Goal: Find contact information: Find contact information

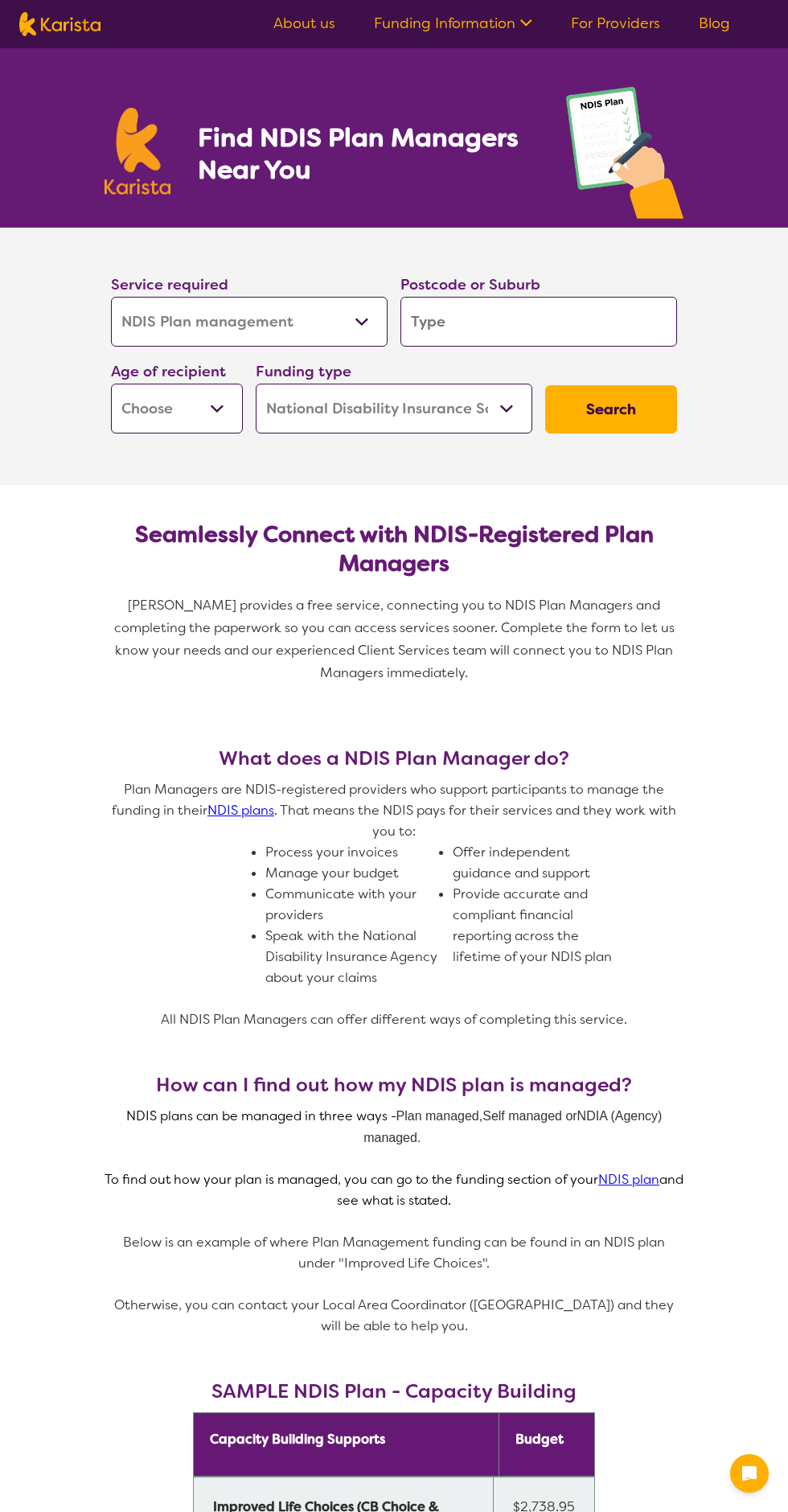
select select "NDIS Plan management"
select select "NDIS"
select select "NDIS Plan management"
select select "NDIS"
click at [588, 326] on input "search" at bounding box center [539, 322] width 277 height 50
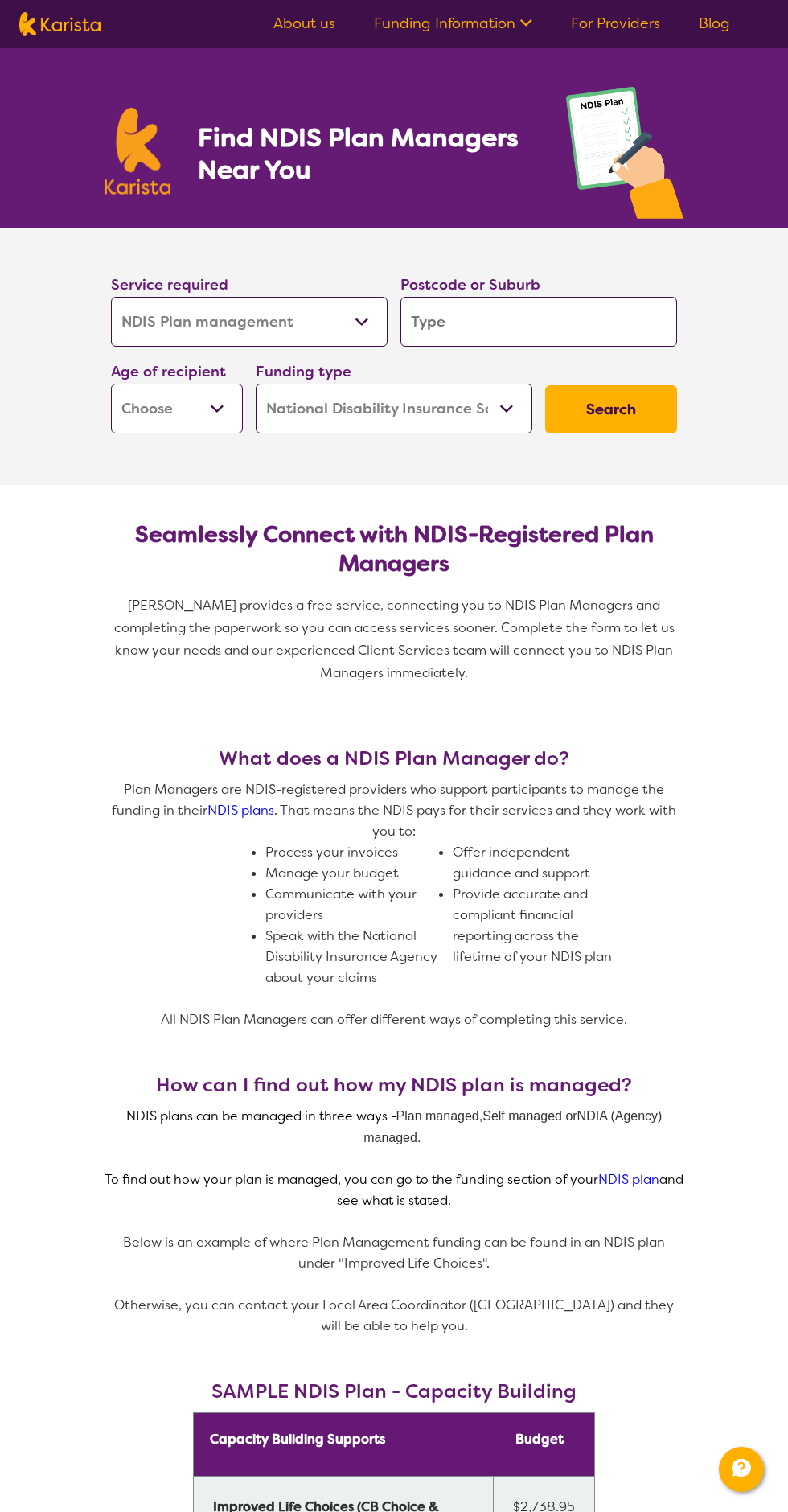
type input "7"
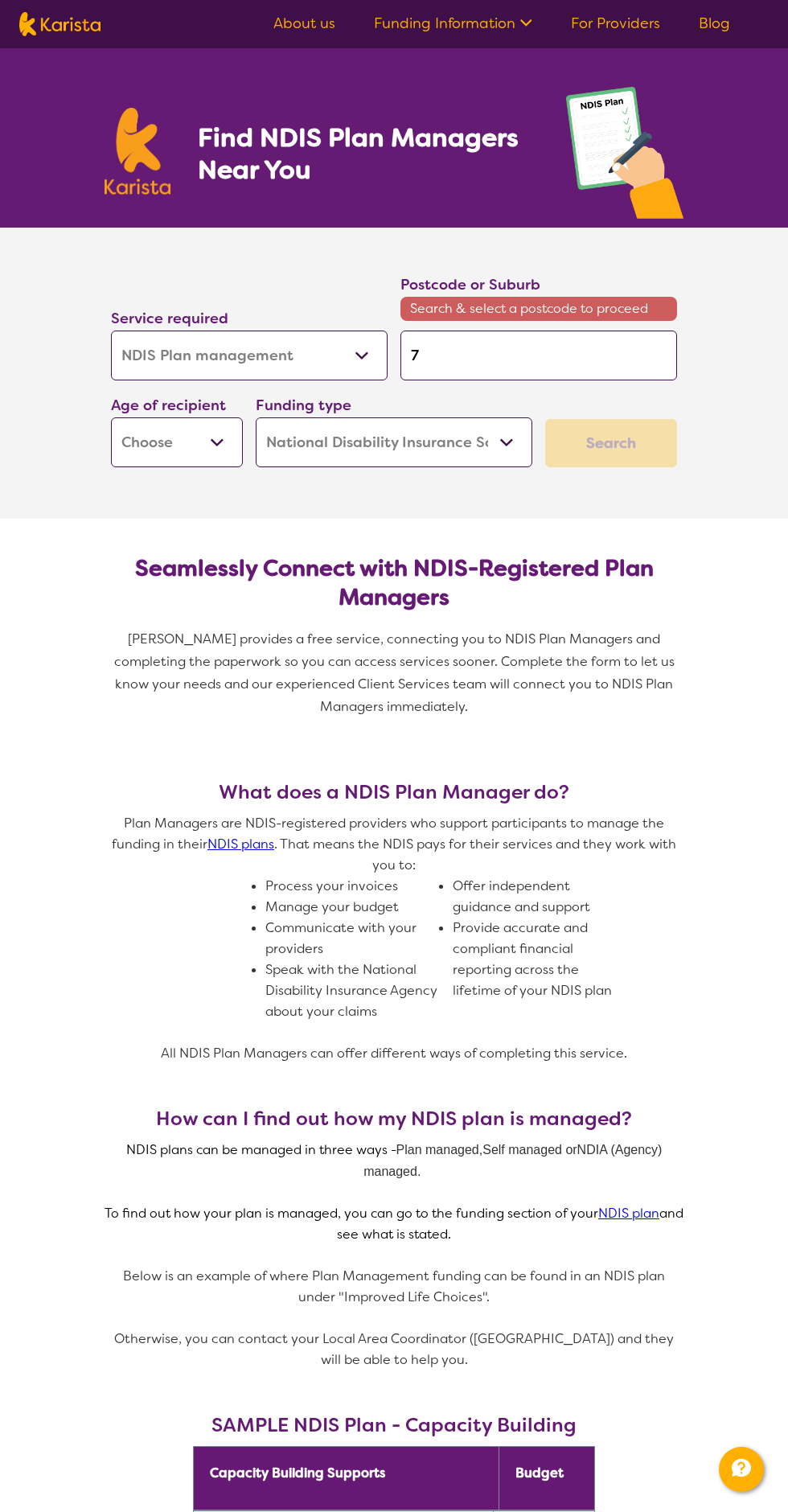
type input "71"
type input "714"
type input "7140"
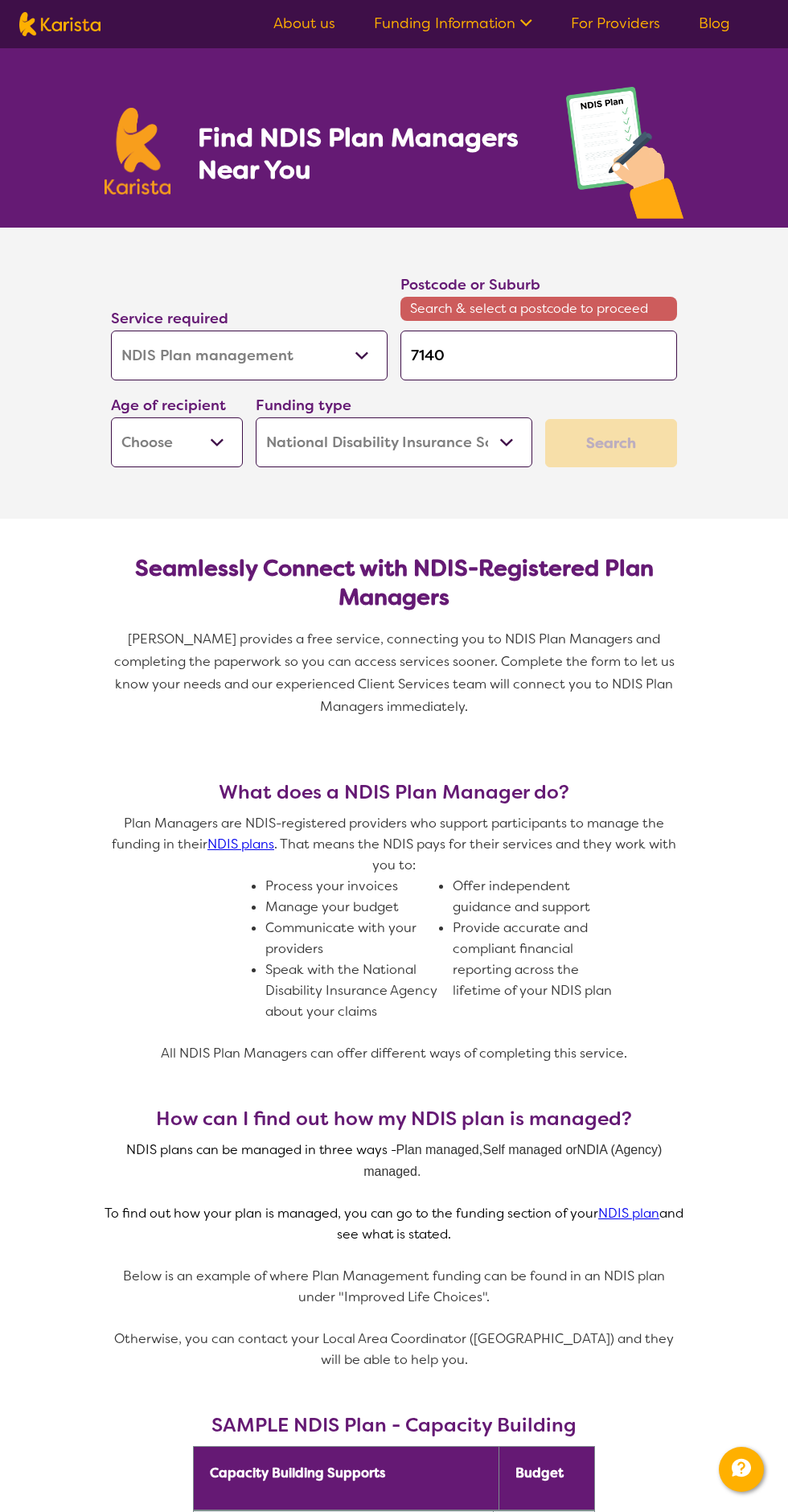
type input "7140"
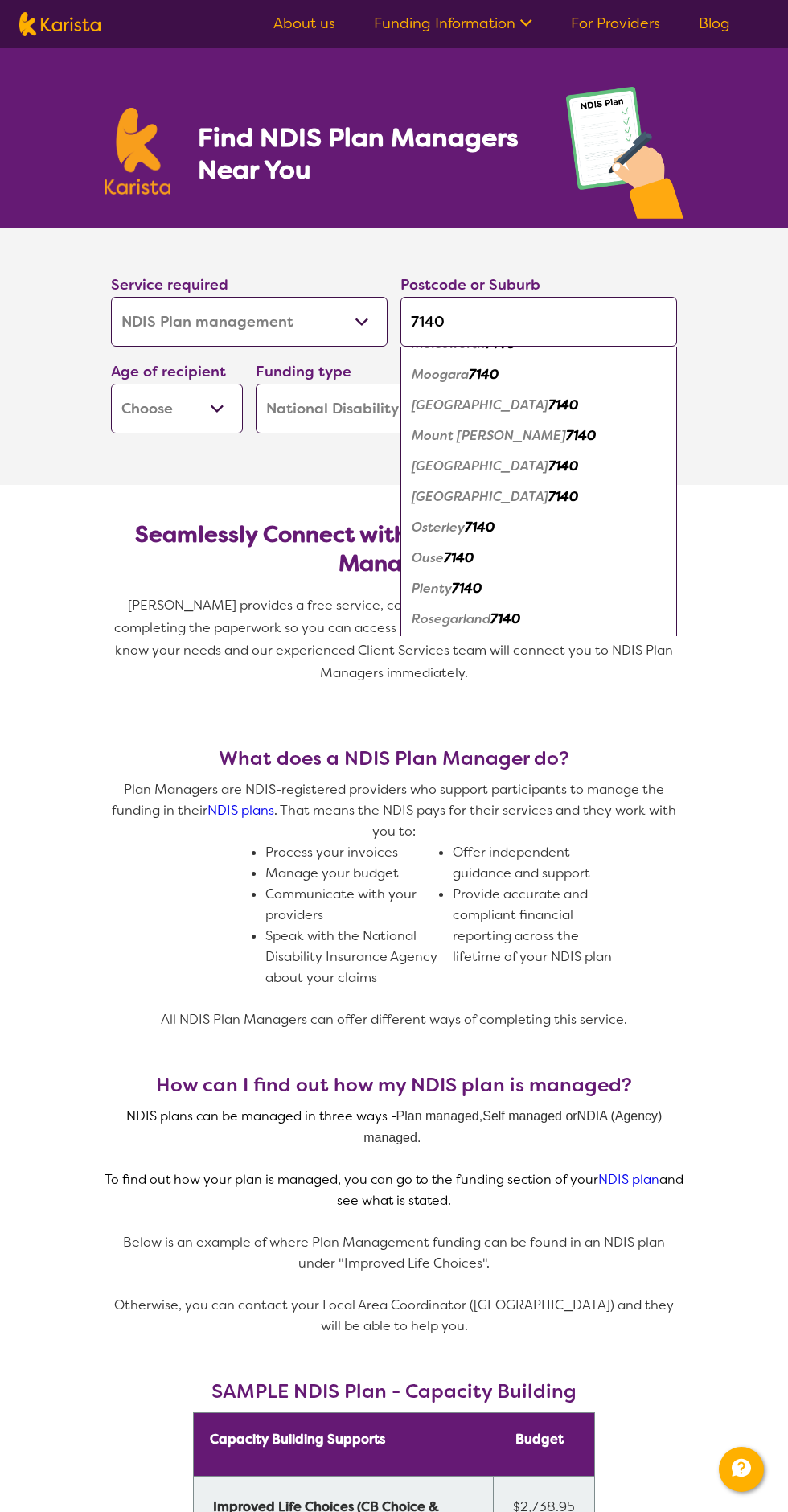
scroll to position [910, 0]
type input "7140"
click at [548, 499] on em "7140" at bounding box center [563, 495] width 30 height 17
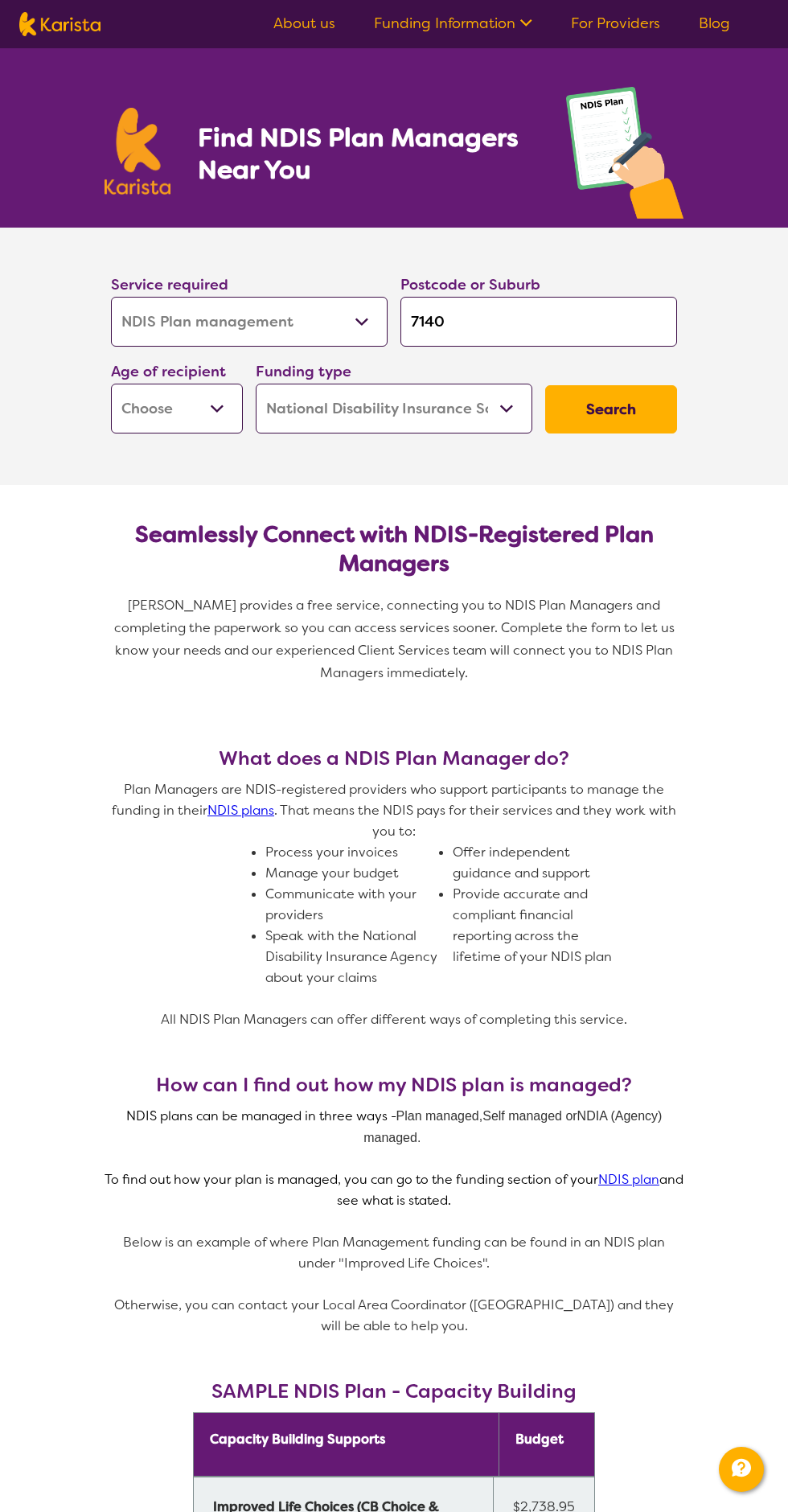
scroll to position [0, 0]
click at [197, 413] on select "Early Childhood - 0 to 9 Child - 10 to 11 Adolescent - 12 to 17 Adult - 18 to 6…" at bounding box center [177, 408] width 132 height 50
select select "AS"
click at [111, 383] on select "Early Childhood - 0 to 9 Child - 10 to 11 Adolescent - 12 to 17 Adult - 18 to 6…" at bounding box center [177, 408] width 132 height 50
select select "AS"
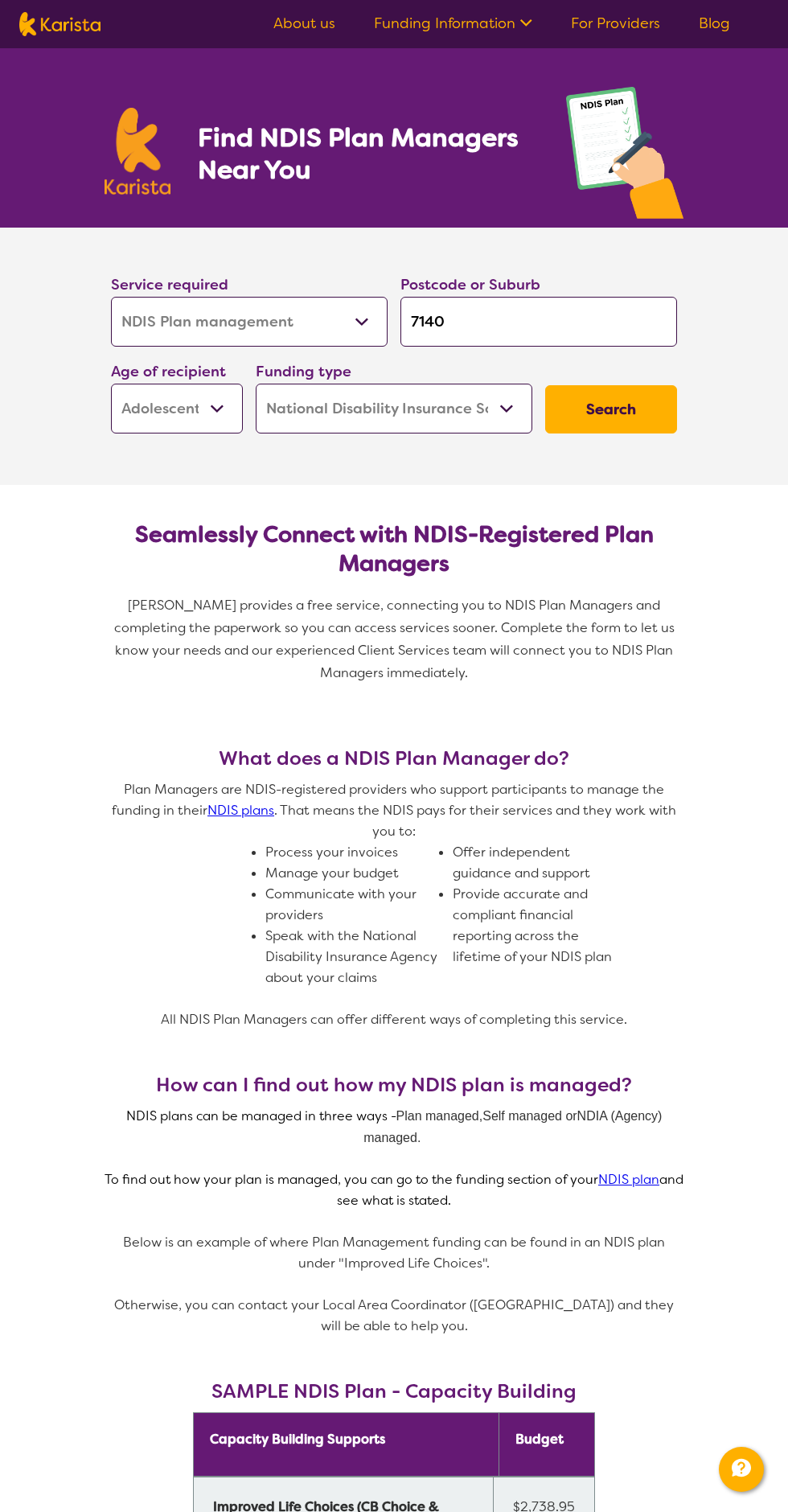
click at [519, 413] on select "Home Care Package (HCP) National Disability Insurance Scheme (NDIS) I don't know" at bounding box center [394, 408] width 277 height 50
click at [256, 383] on select "Home Care Package (HCP) National Disability Insurance Scheme (NDIS) I don't know" at bounding box center [394, 408] width 277 height 50
click at [654, 407] on button "Search" at bounding box center [611, 409] width 132 height 49
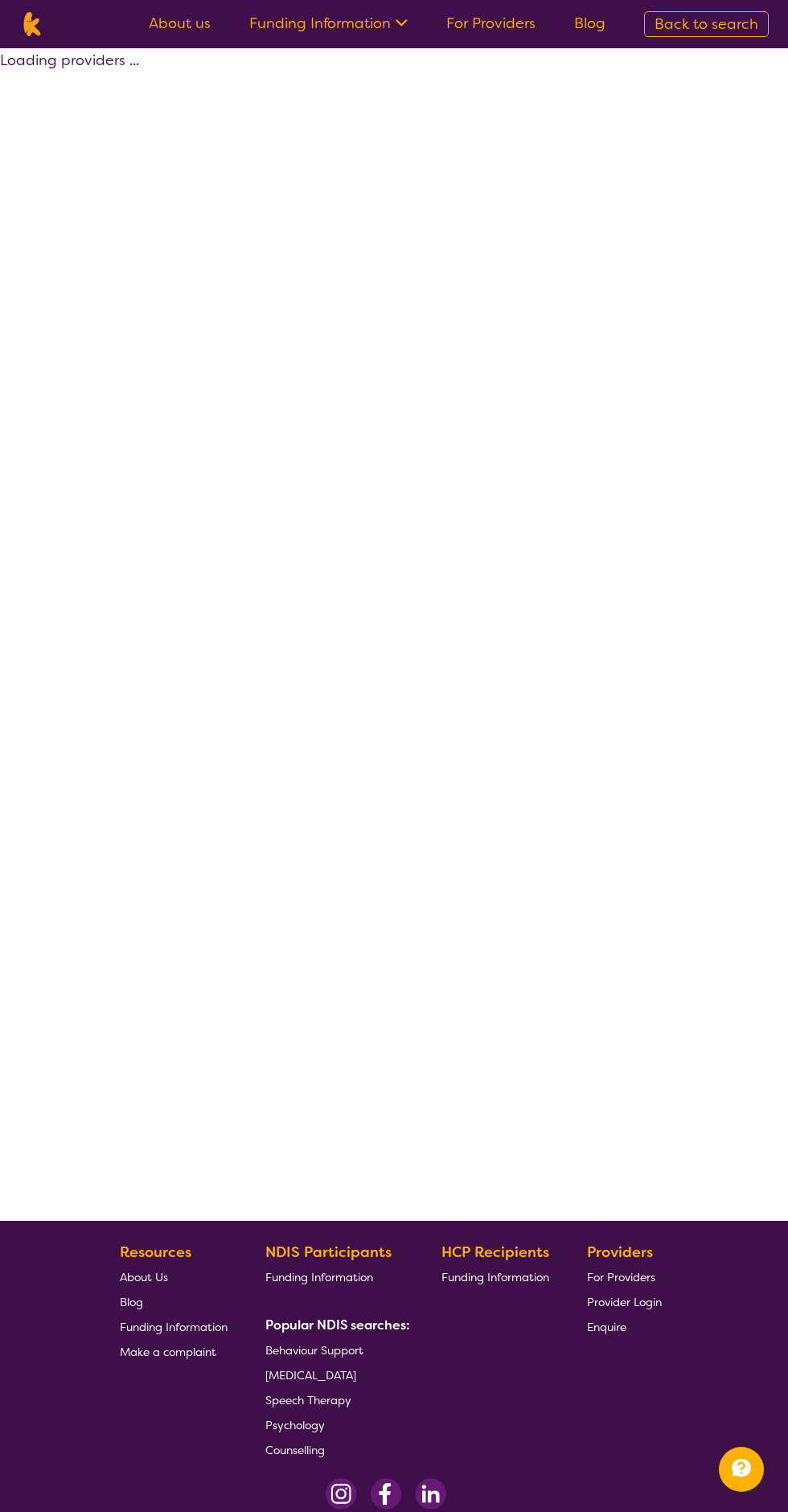
select select "by_score"
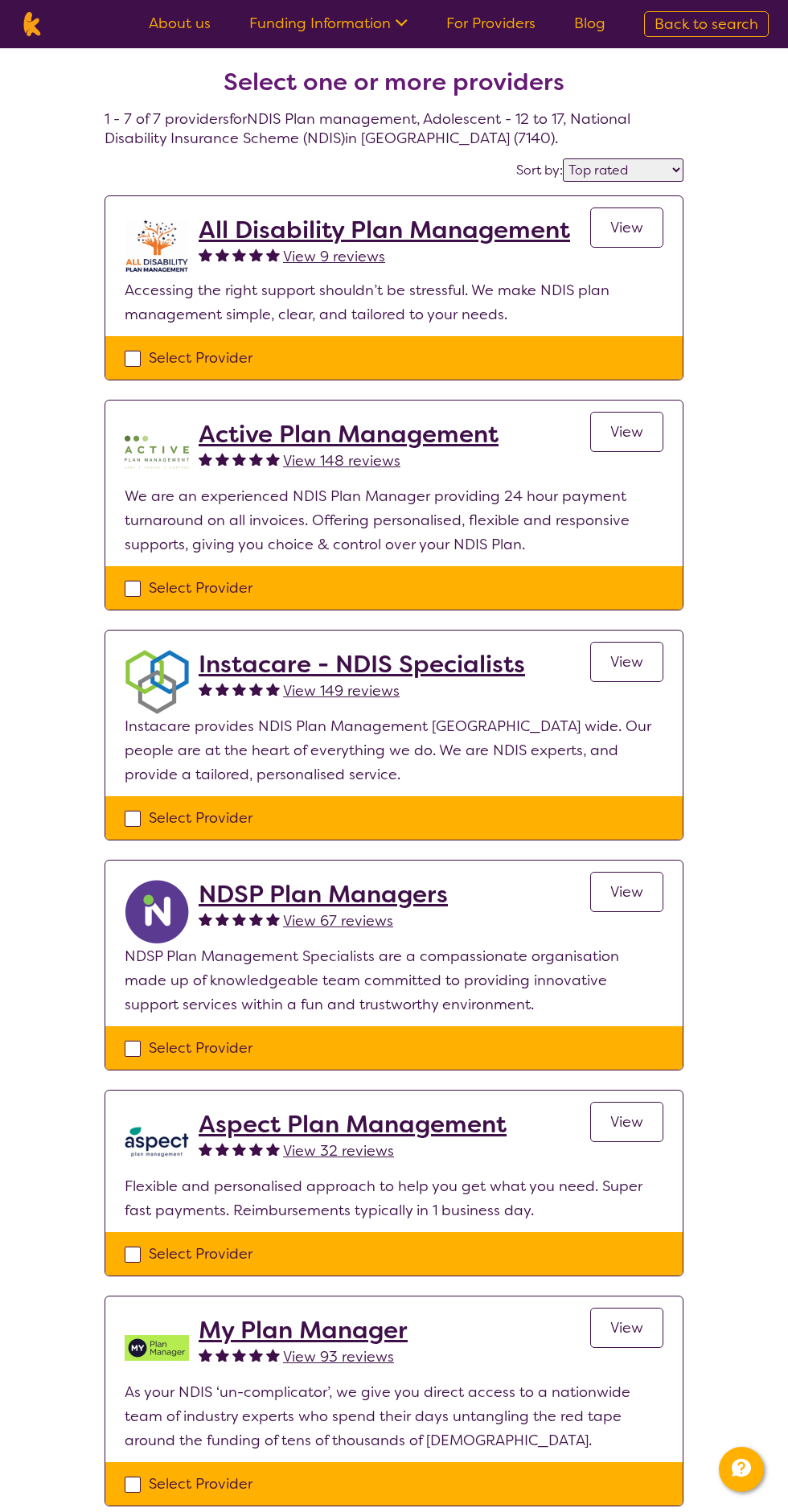
click at [633, 230] on span "View" at bounding box center [626, 227] width 33 height 19
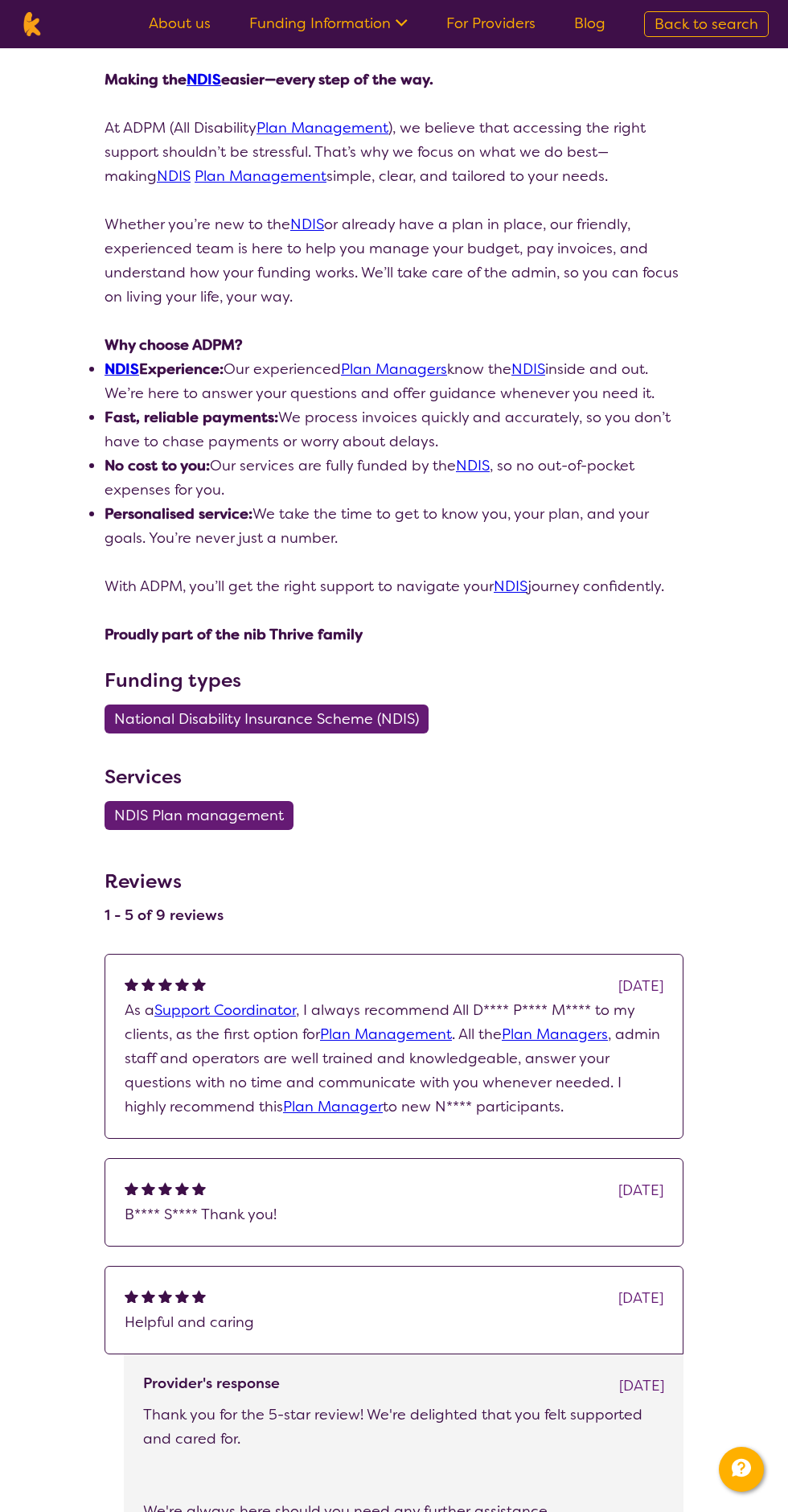
scroll to position [291, 0]
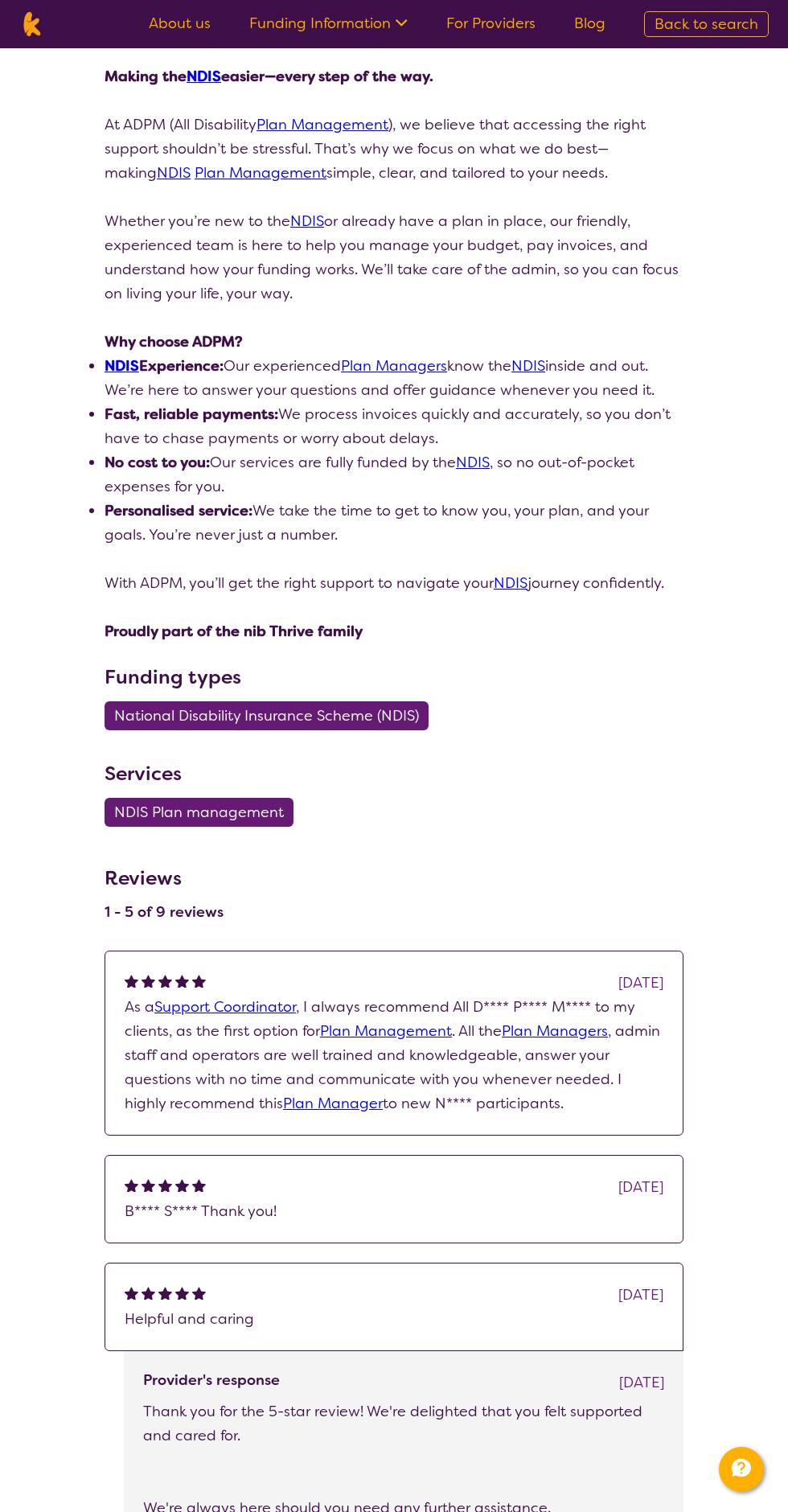
click at [618, 1188] on div "[DATE]" at bounding box center [641, 1187] width 45 height 24
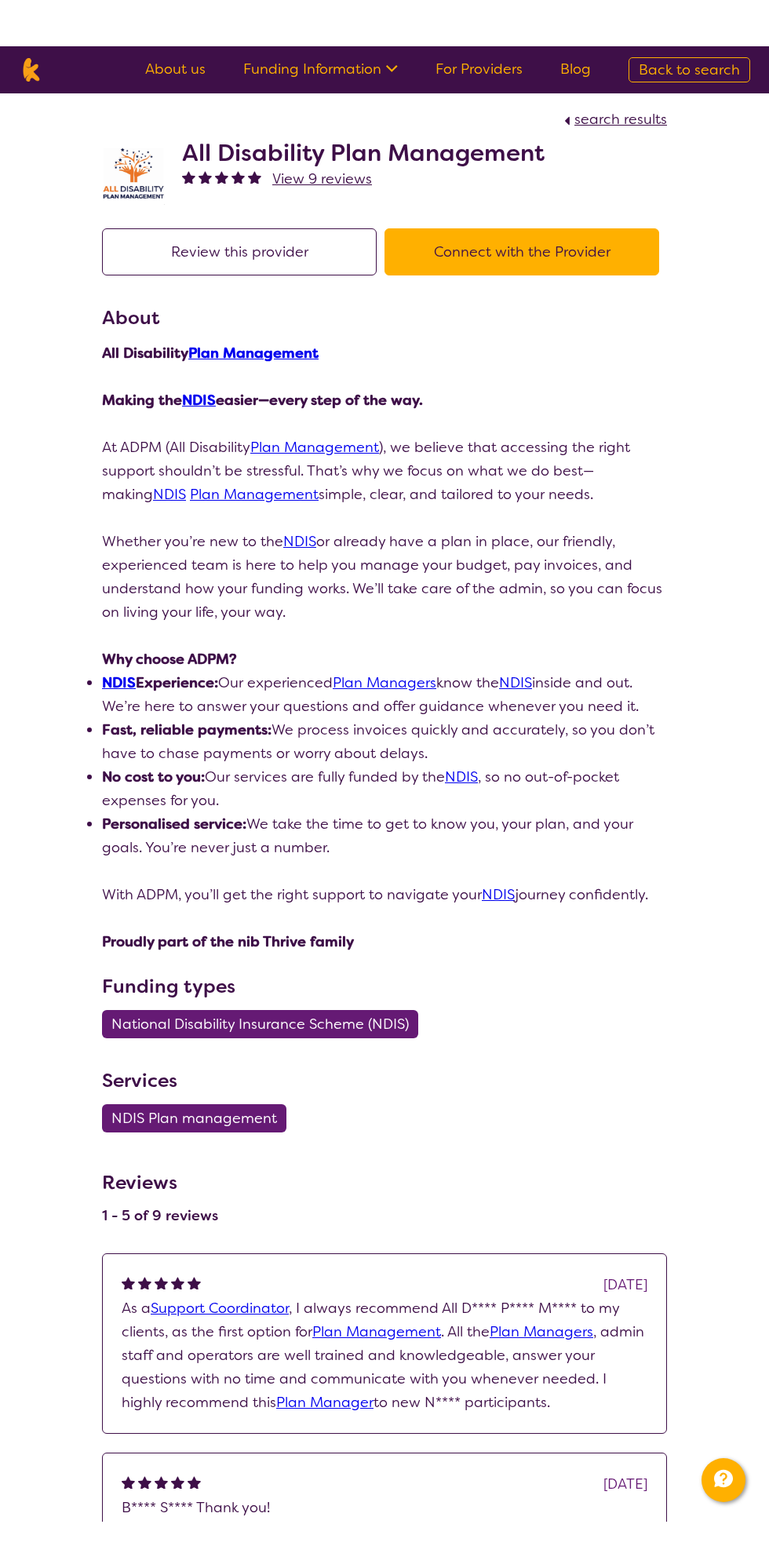
scroll to position [0, 0]
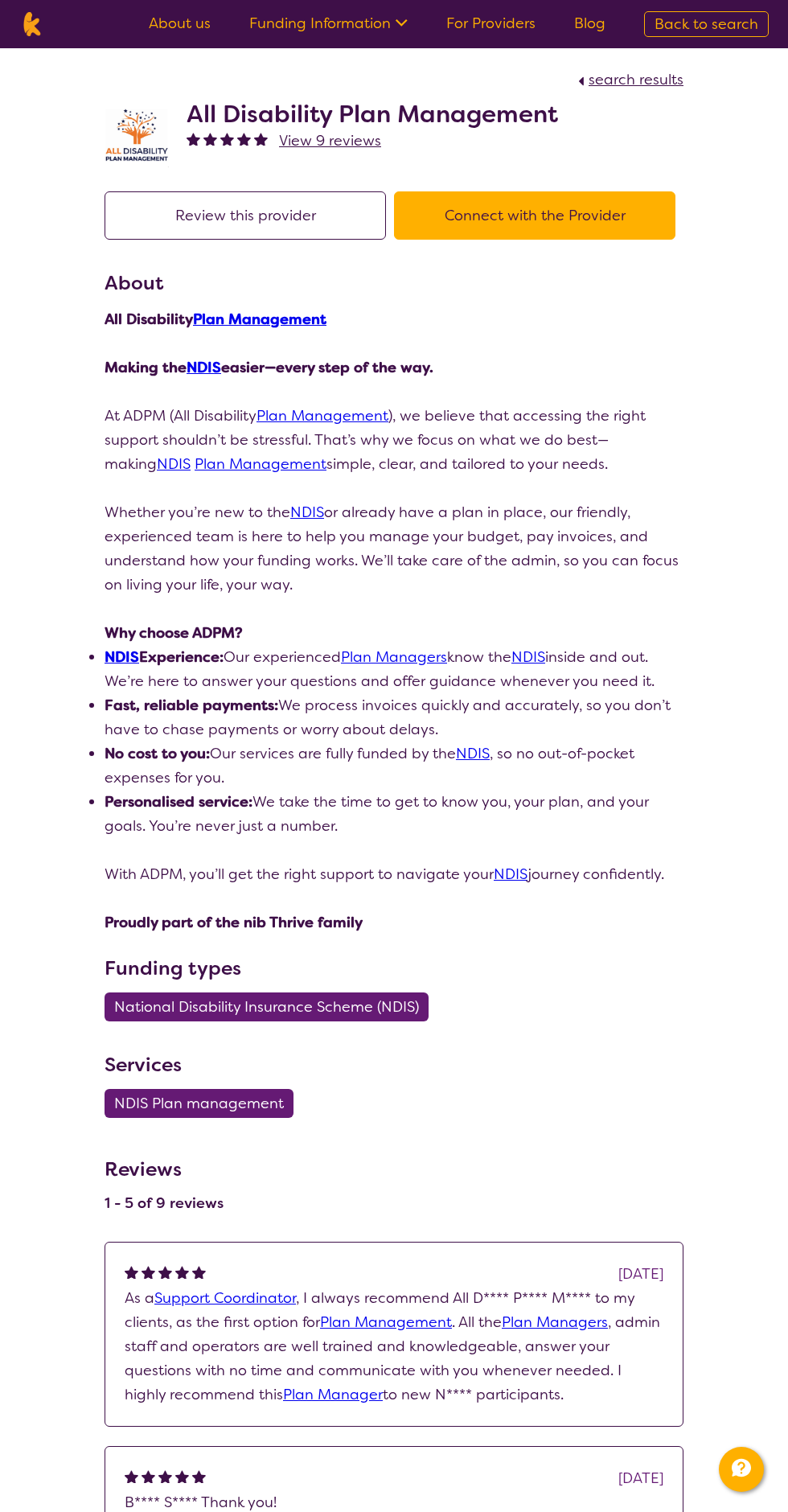
click at [582, 217] on button "Connect with the Provider" at bounding box center [535, 216] width 281 height 49
